Goal: Entertainment & Leisure: Consume media (video, audio)

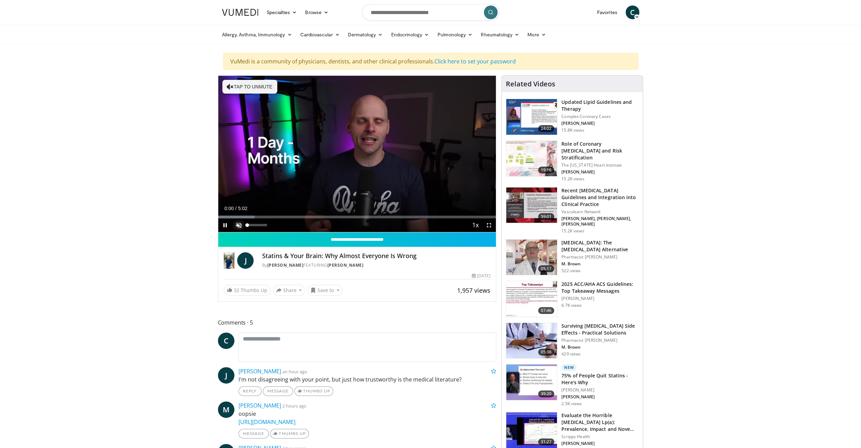
click at [238, 222] on span "Video Player" at bounding box center [239, 226] width 14 height 14
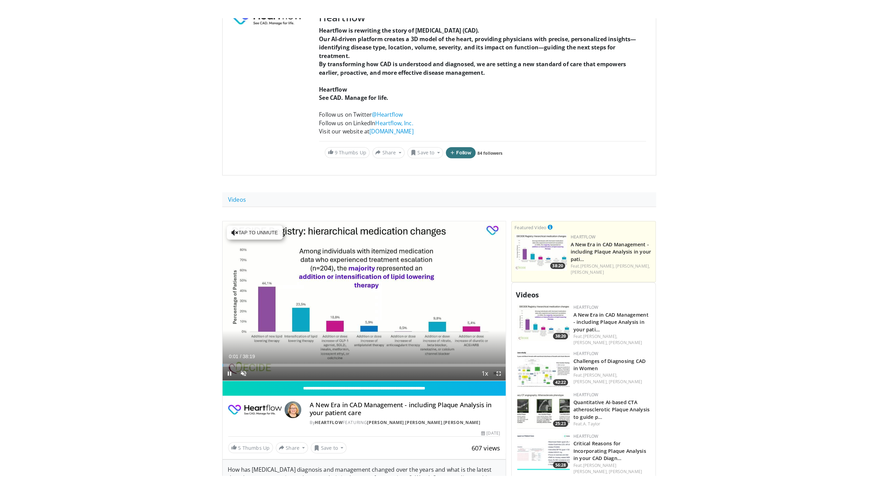
scroll to position [214, 0]
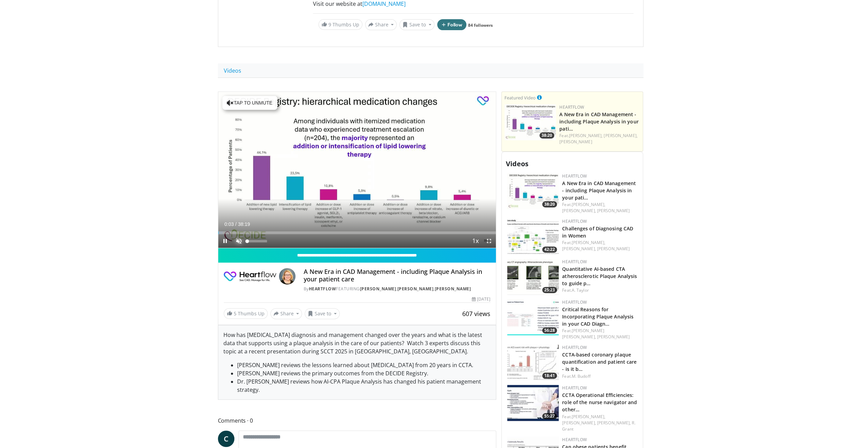
click at [238, 241] on span "Video Player" at bounding box center [239, 241] width 14 height 14
click at [489, 239] on span "Video Player" at bounding box center [489, 241] width 14 height 14
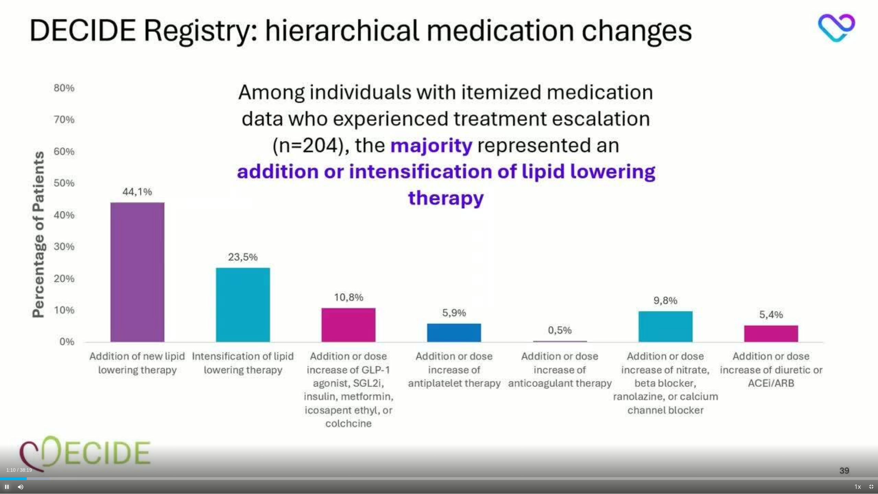
click at [7, 448] on span "Video Player" at bounding box center [7, 487] width 14 height 14
